Goal: Transaction & Acquisition: Obtain resource

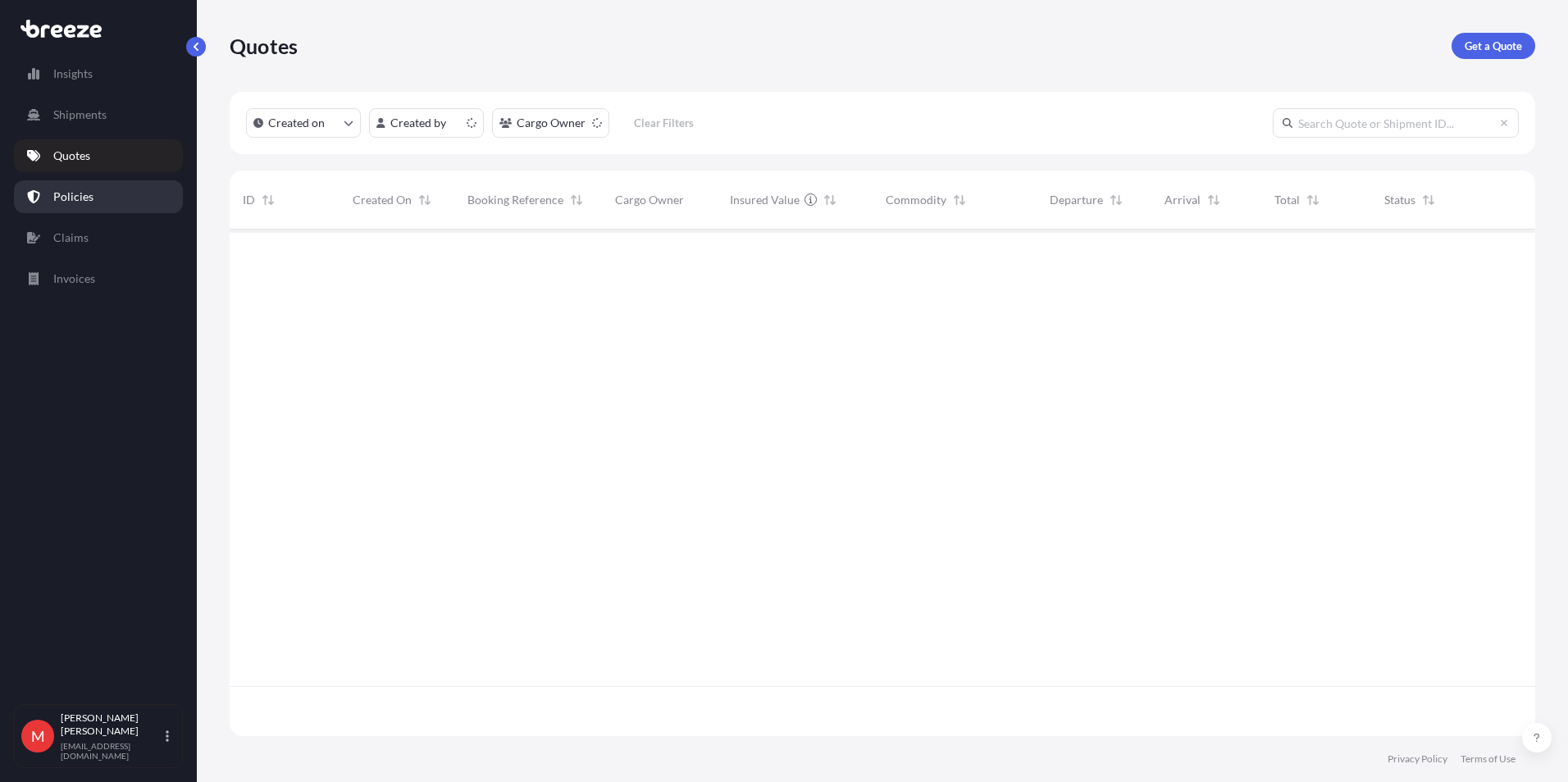
click at [118, 201] on link "Policies" at bounding box center [99, 196] width 169 height 33
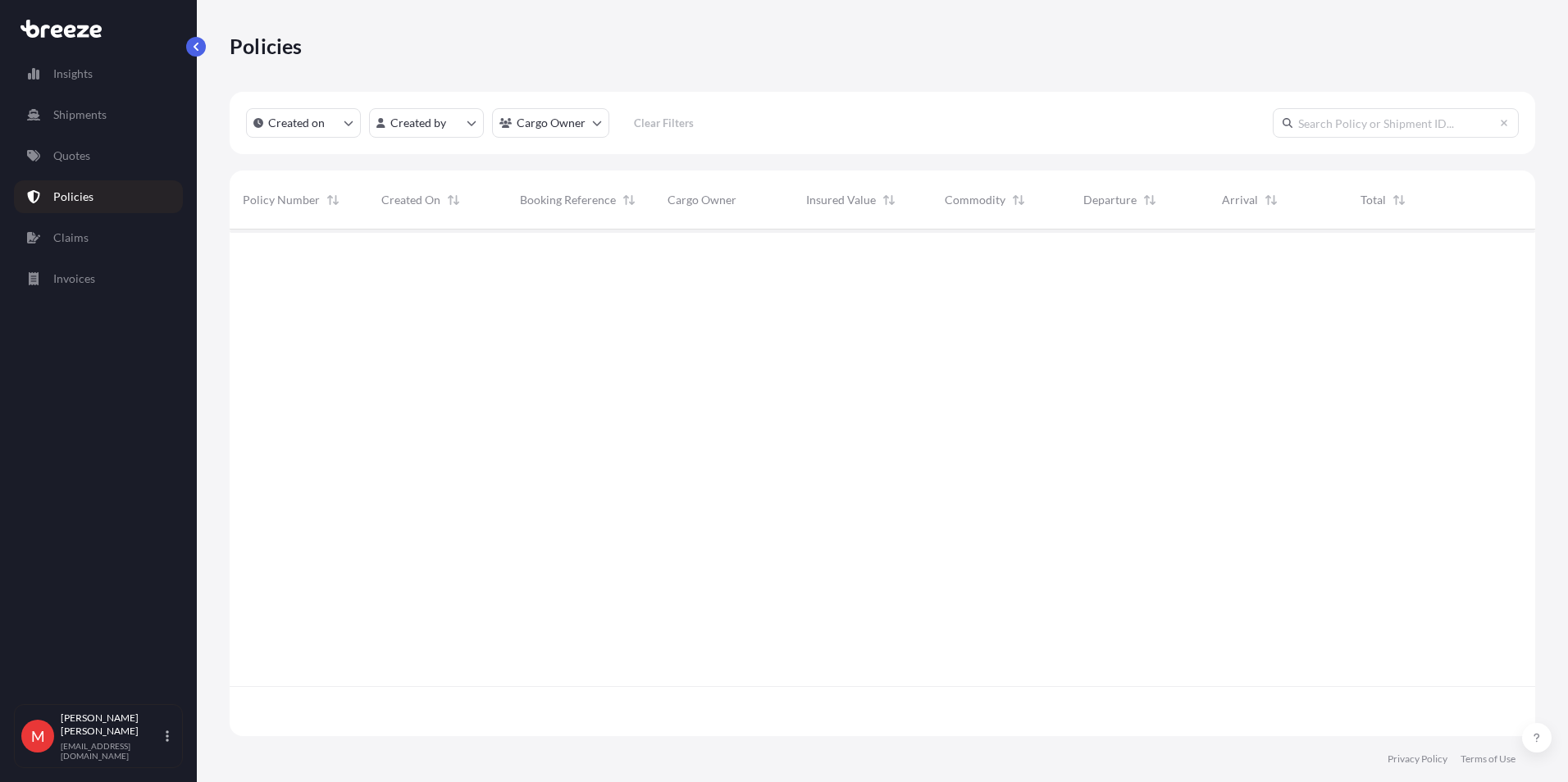
scroll to position [503, 1293]
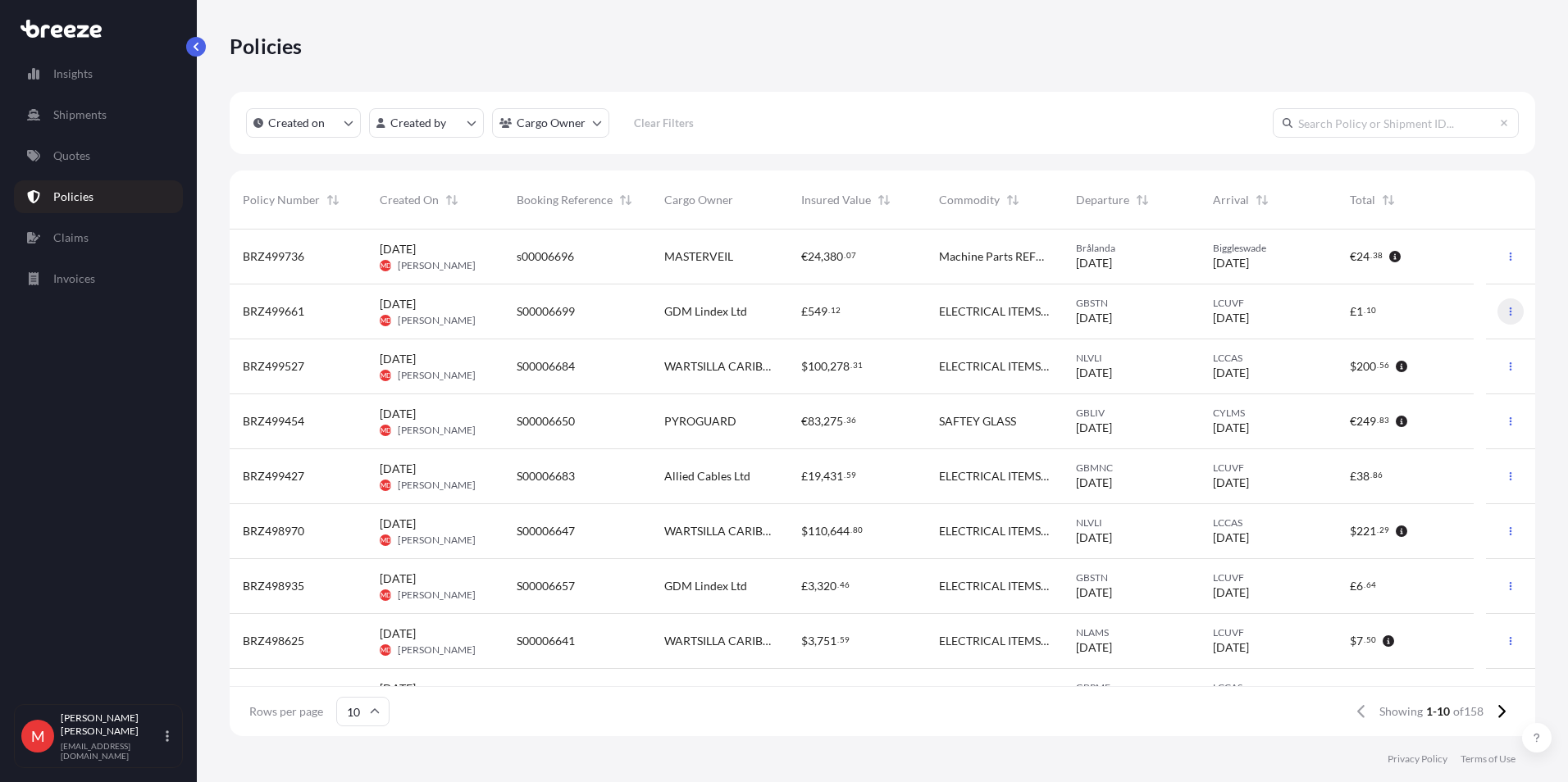
click at [1506, 306] on icon "button" at bounding box center [1510, 311] width 10 height 10
click at [1409, 317] on p "Duplicate quote" at bounding box center [1408, 314] width 82 height 16
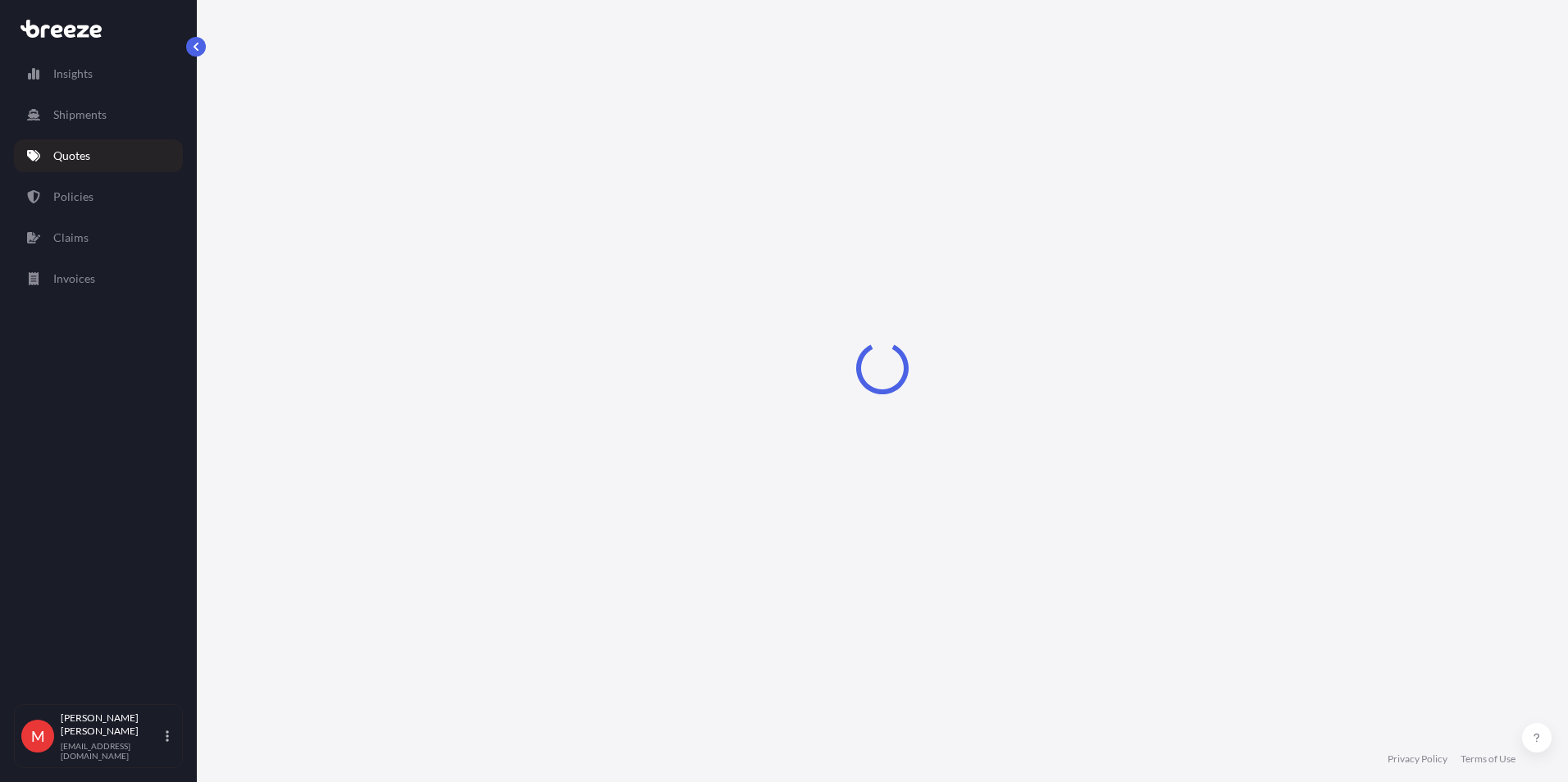
select select "Road"
select select "Air"
select select "Road"
select select "3"
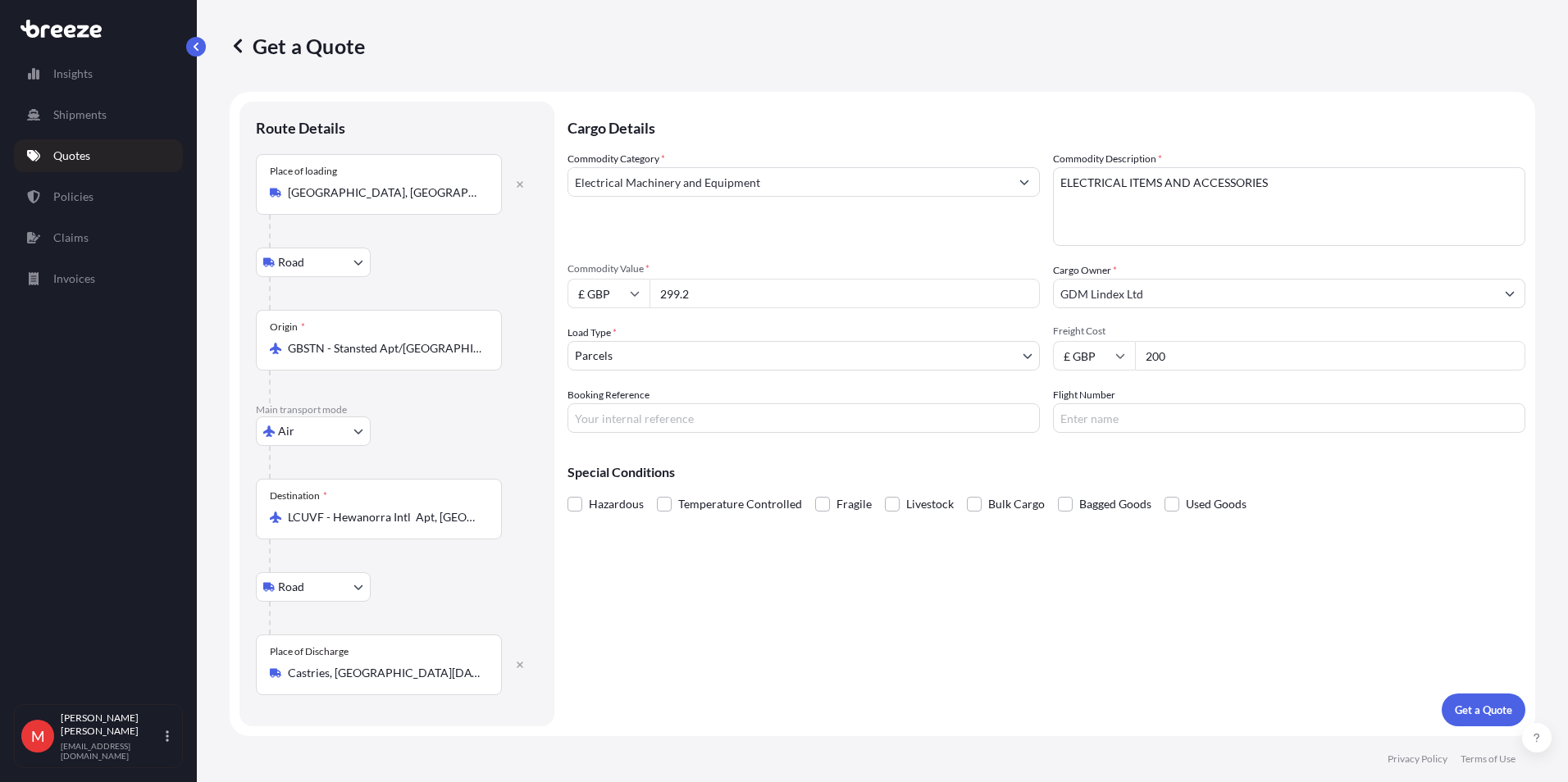
drag, startPoint x: 757, startPoint y: 293, endPoint x: 92, endPoint y: 293, distance: 665.0
click at [92, 293] on div "Insights Shipments Quotes Policies Claims Invoices M [PERSON_NAME] [PERSON_NAME…" at bounding box center [784, 391] width 1568 height 782
type input "7"
type input "750.70"
type input "S00006703"
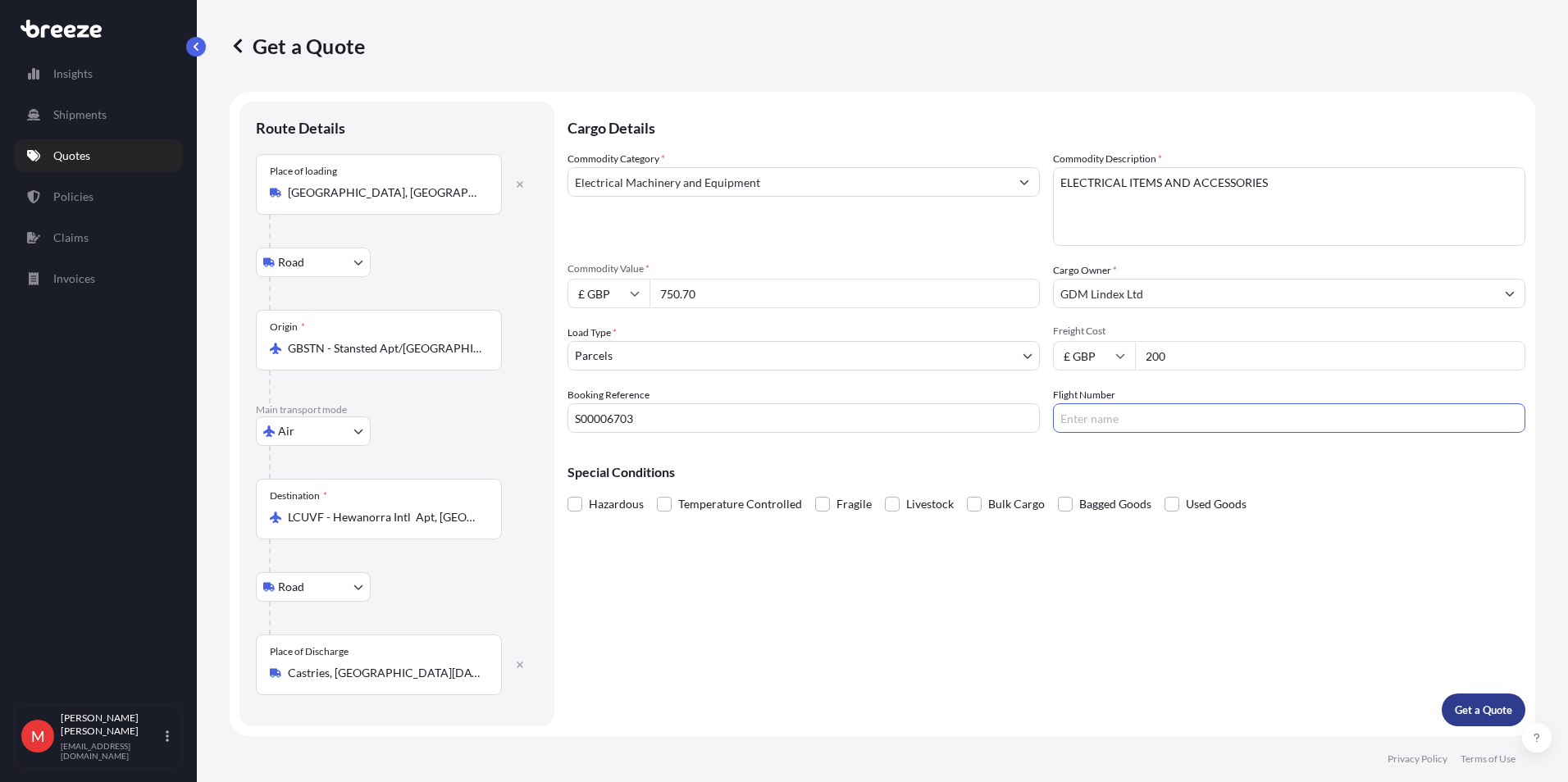
click at [1509, 721] on button "Get a Quote" at bounding box center [1483, 710] width 84 height 33
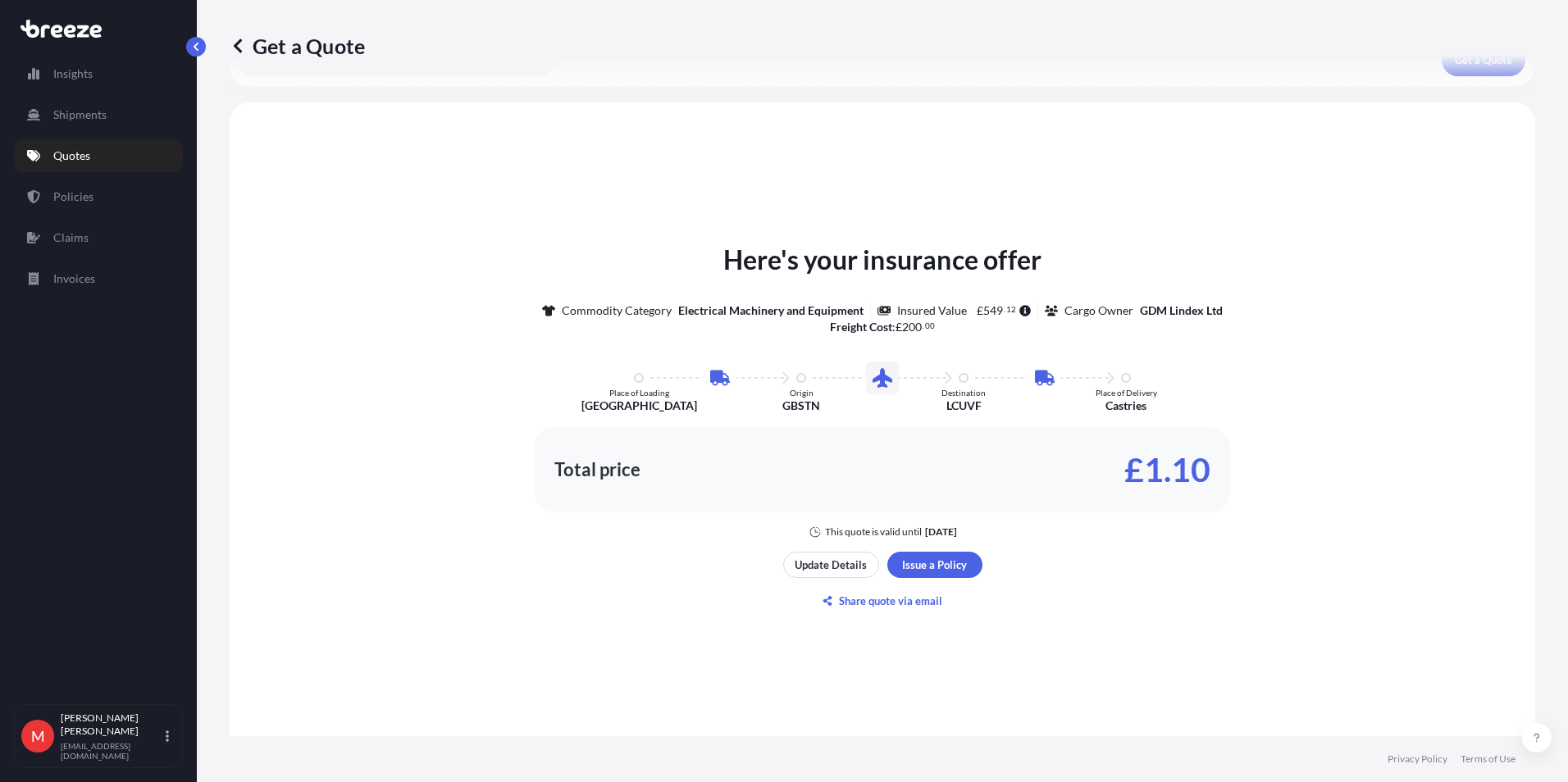
scroll to position [762, 0]
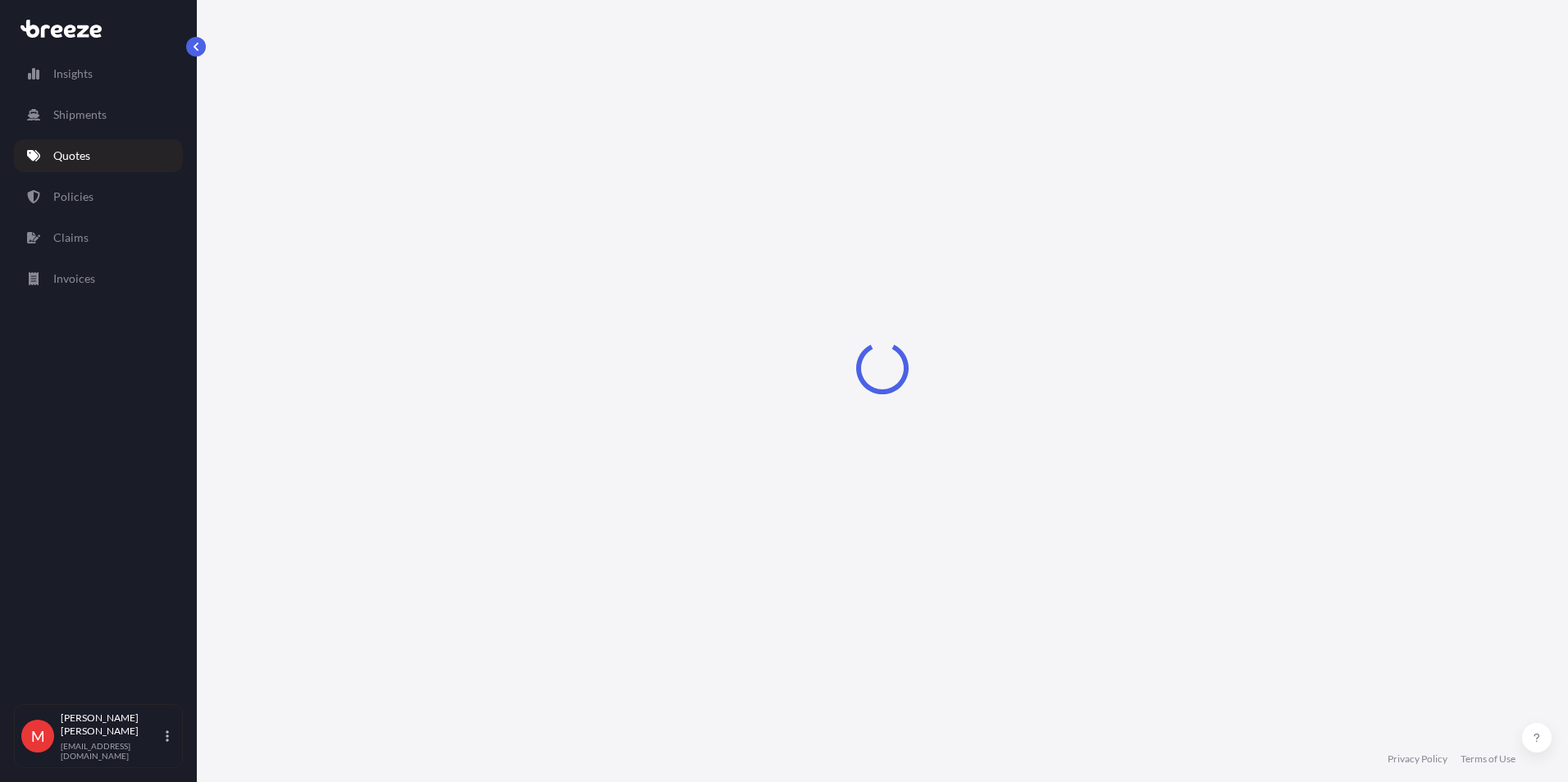
click at [938, 539] on div "Loading" at bounding box center [882, 368] width 1305 height 736
click at [1102, 781] on html "Insights Shipments Quotes Policies Claims Invoices M [PERSON_NAME] [PERSON_NAME…" at bounding box center [784, 391] width 1568 height 782
select select "Road"
select select "Air"
select select "Road"
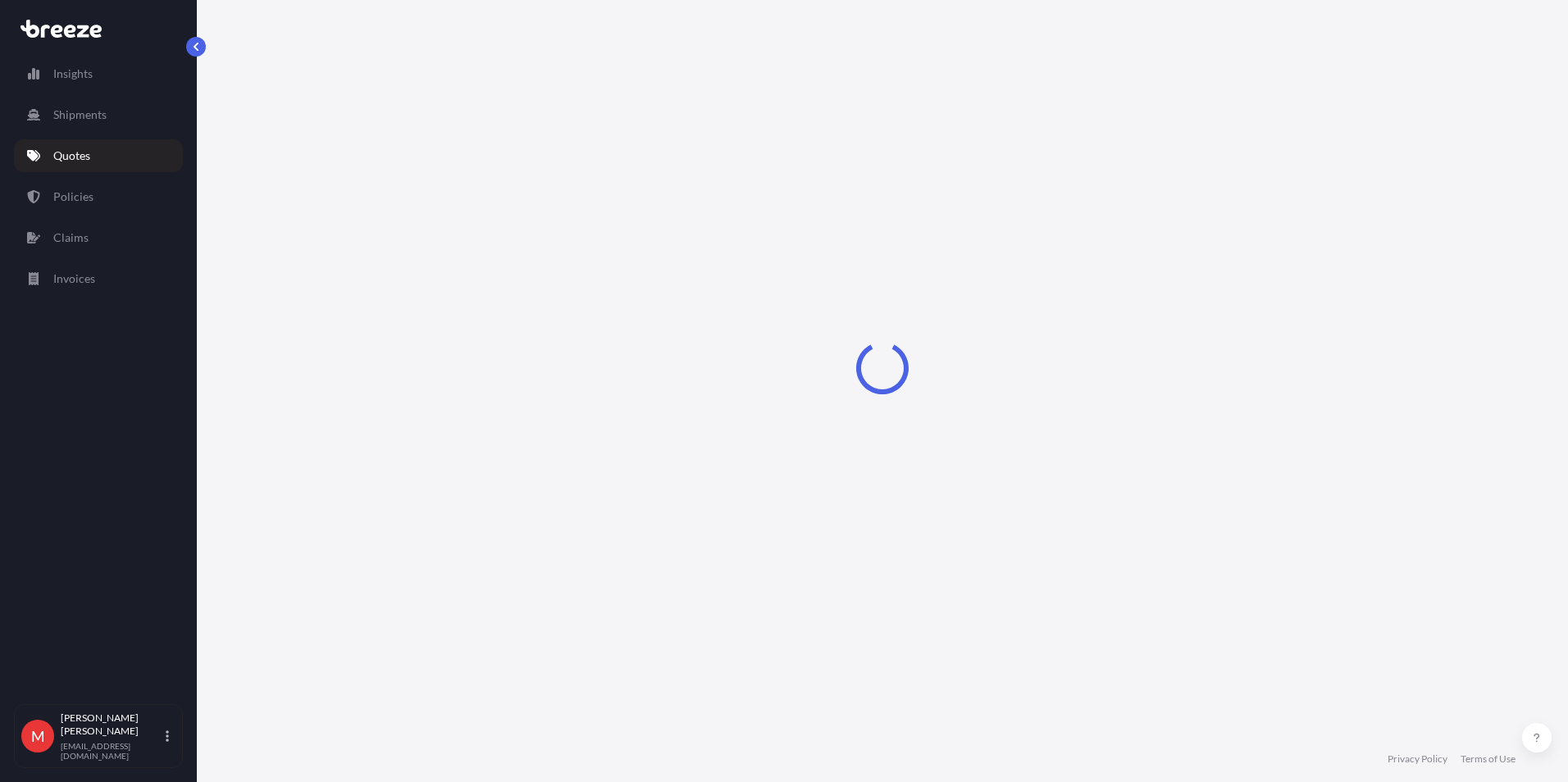
select select "3"
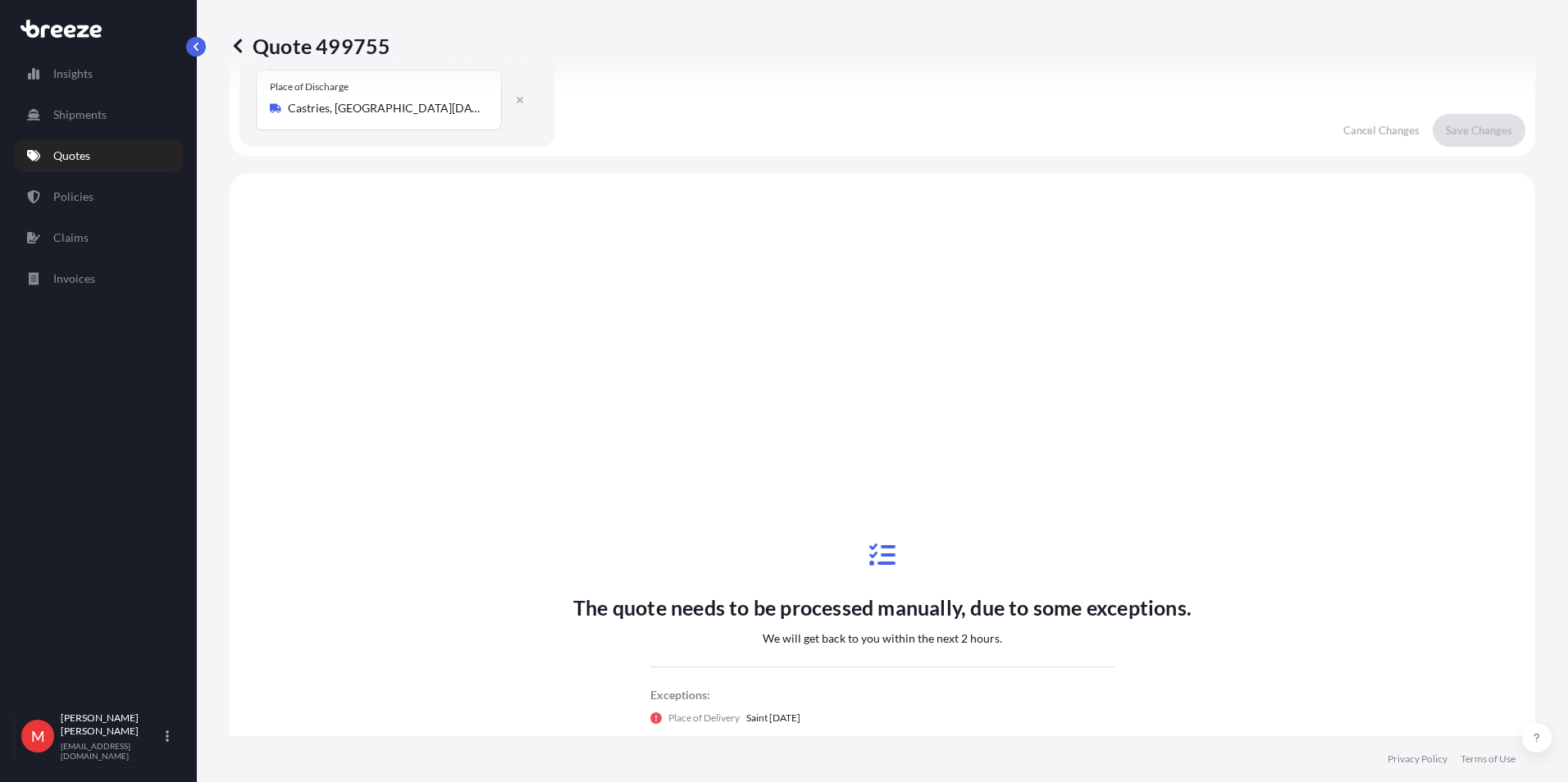
scroll to position [656, 0]
